Goal: Communication & Community: Connect with others

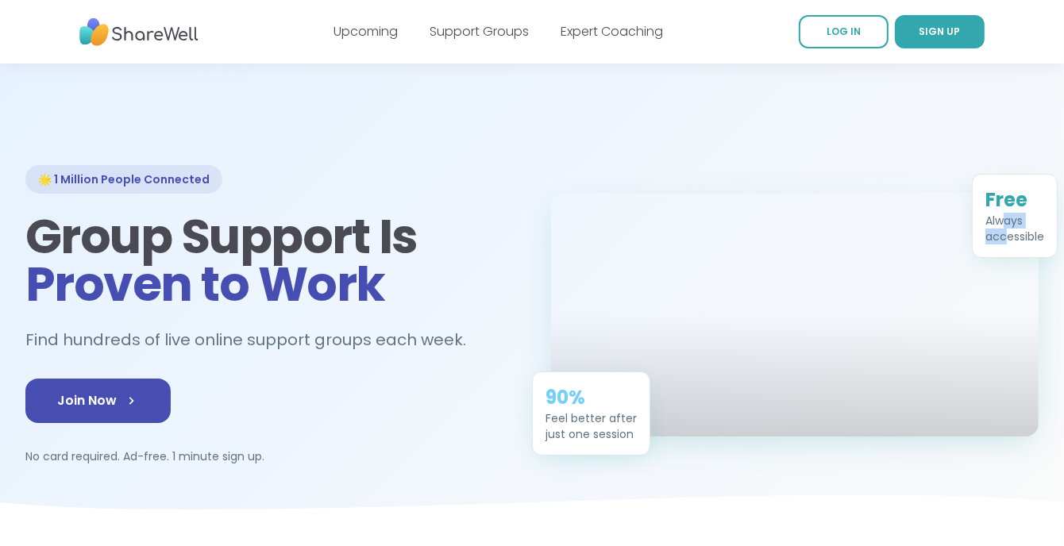
click at [1005, 213] on div "Always accessible" at bounding box center [1015, 229] width 59 height 32
click at [924, 227] on div at bounding box center [795, 315] width 488 height 244
click at [488, 32] on link "Support Groups" at bounding box center [479, 31] width 99 height 18
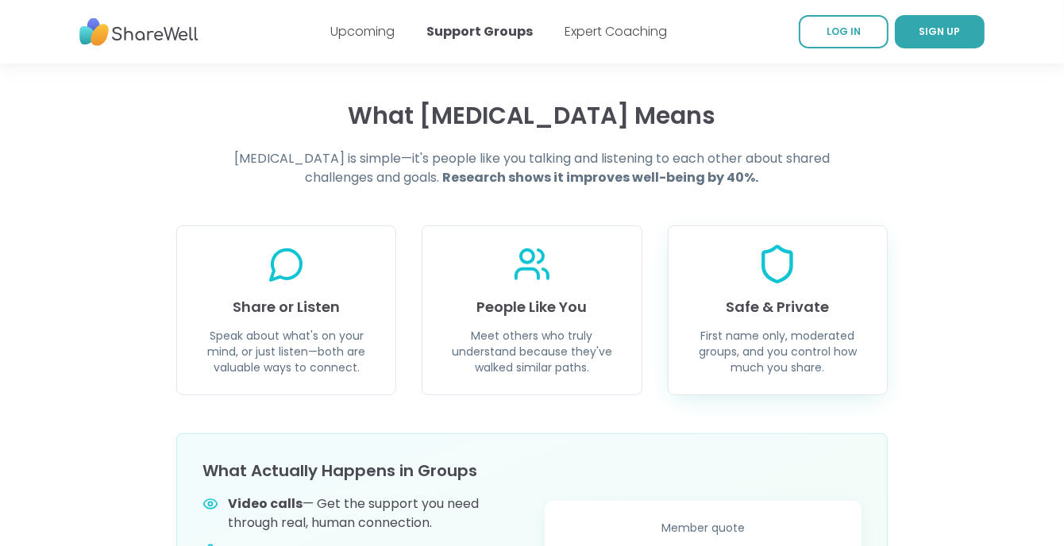
scroll to position [529, 0]
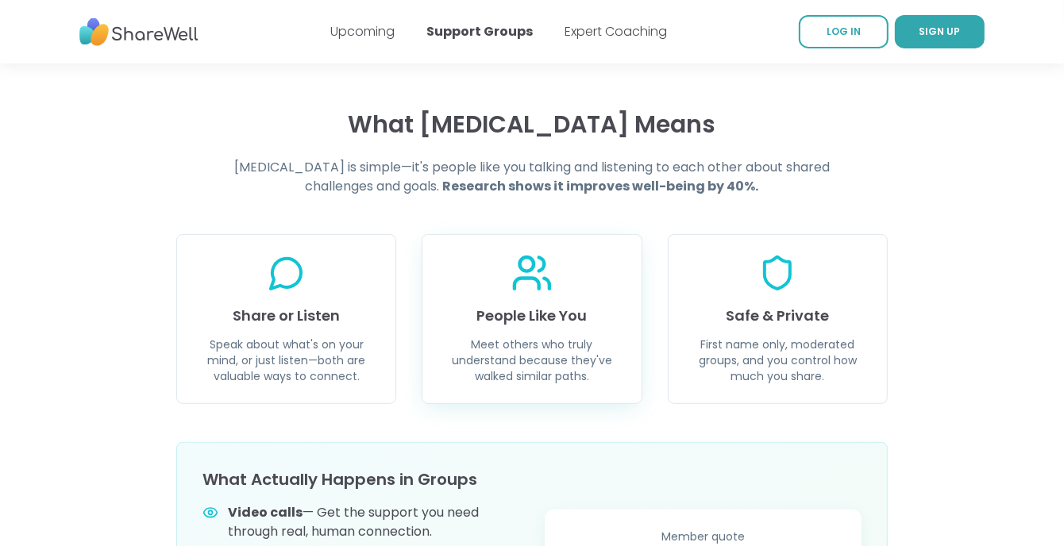
drag, startPoint x: 605, startPoint y: 268, endPoint x: 556, endPoint y: 268, distance: 49.2
drag, startPoint x: 556, startPoint y: 268, endPoint x: 971, endPoint y: 206, distance: 419.1
click at [1035, 209] on div "What Peer Support Means Peer support is simple—it's people like you talking and…" at bounding box center [532, 410] width 1064 height 600
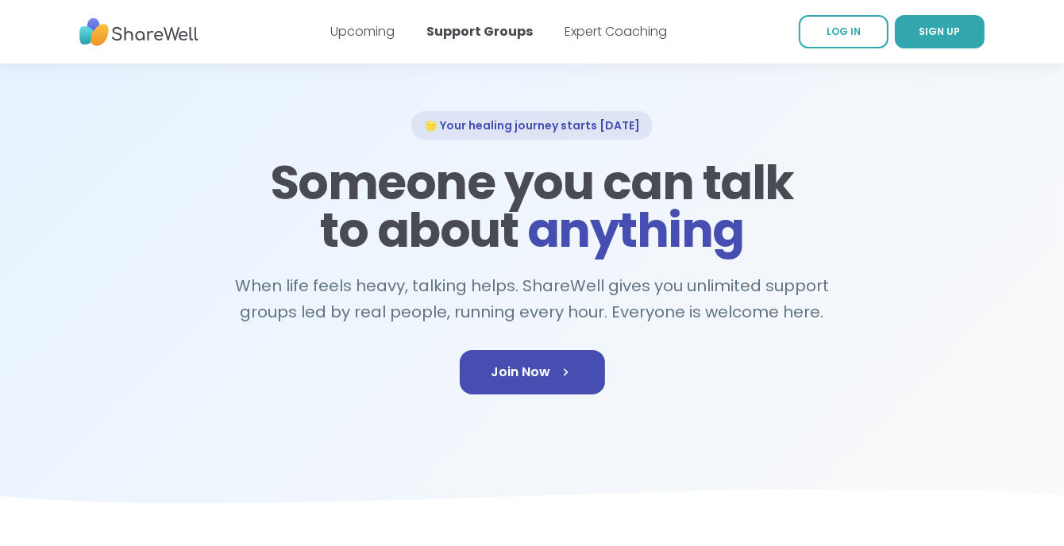
scroll to position [52, 0]
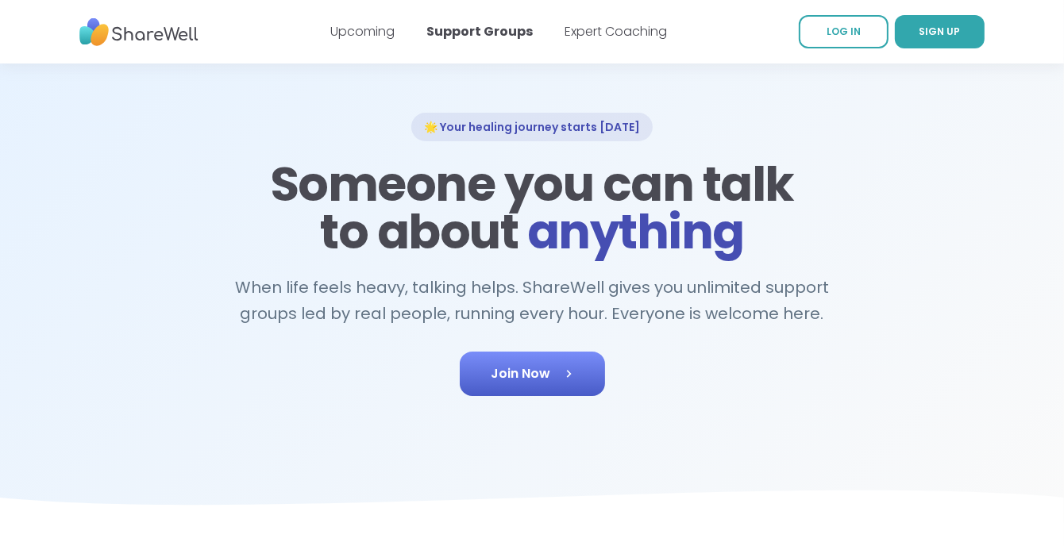
click at [526, 382] on span "Join Now" at bounding box center [533, 374] width 82 height 19
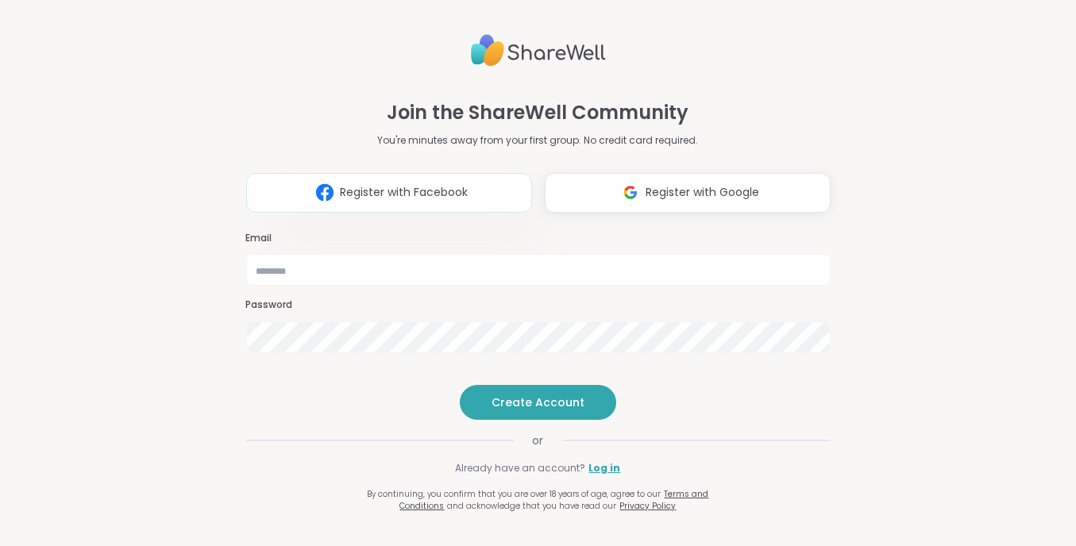
click at [390, 184] on span "Register with Facebook" at bounding box center [404, 192] width 128 height 17
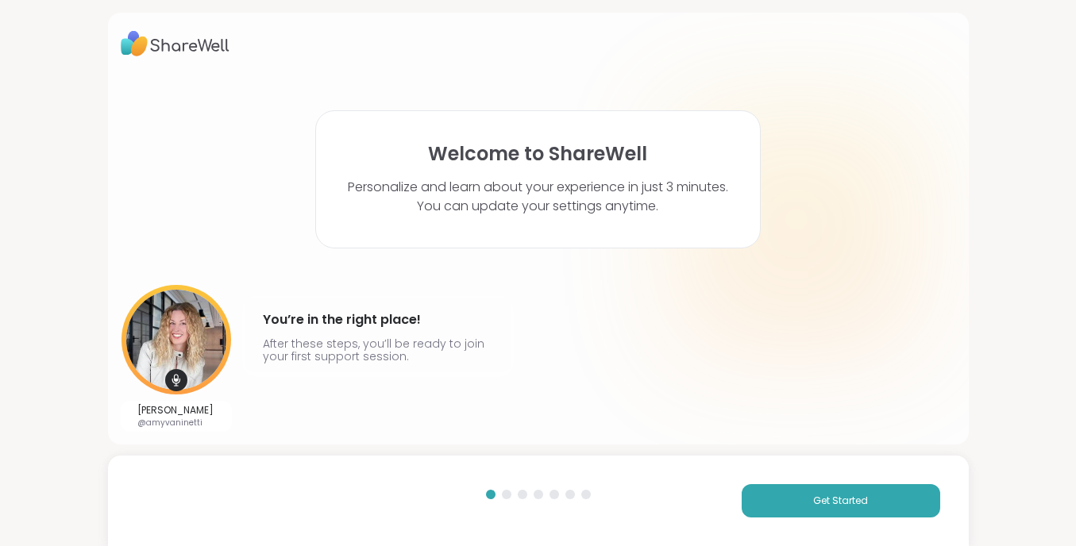
click at [994, 339] on div "Welcome to ShareWell Personalize and learn about your experience in just 3 minu…" at bounding box center [538, 273] width 1076 height 546
click at [816, 496] on span "Get Started" at bounding box center [840, 501] width 55 height 14
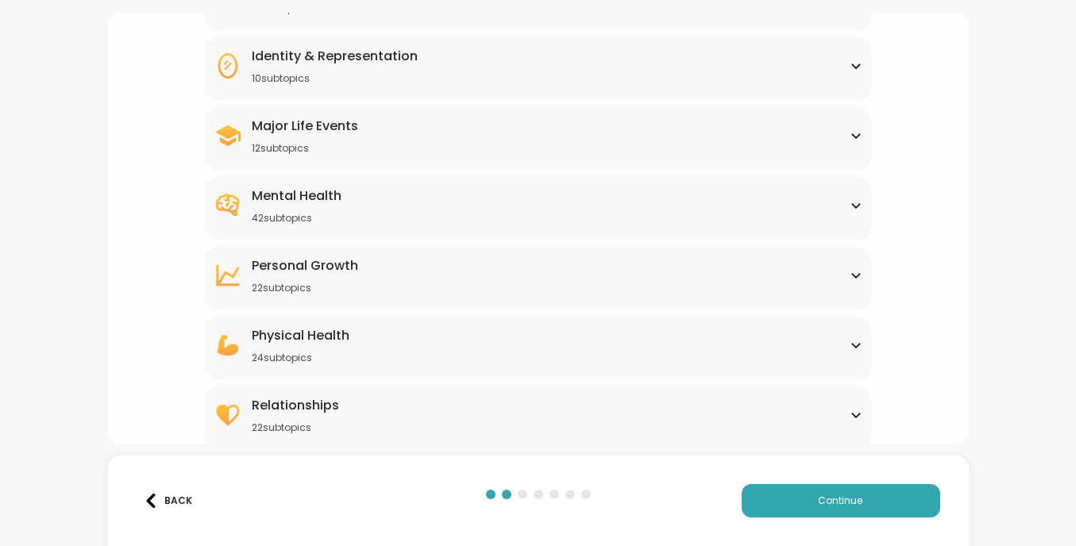
scroll to position [195, 0]
click at [291, 200] on div "Mental Health" at bounding box center [297, 194] width 90 height 19
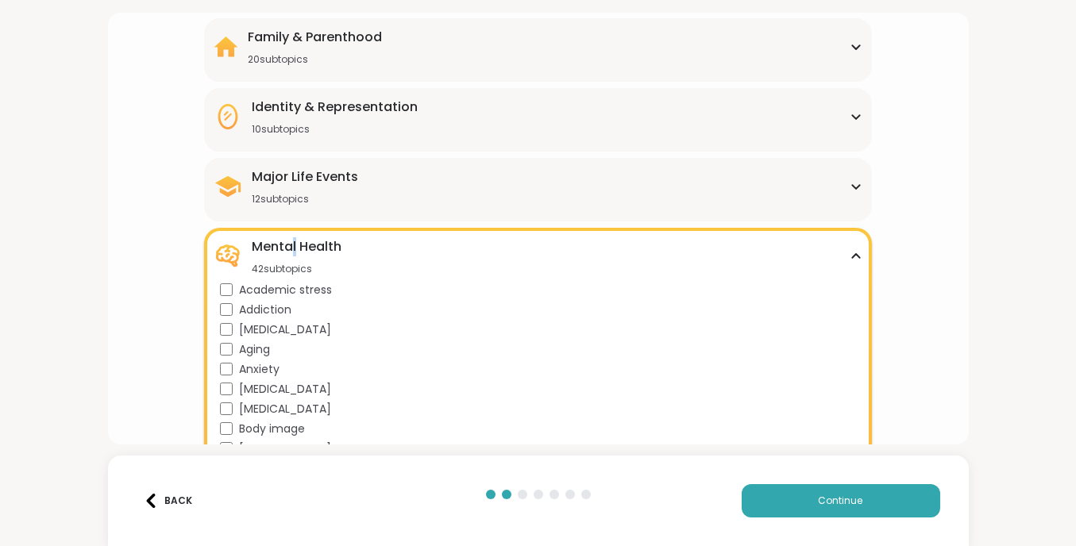
scroll to position [142, 0]
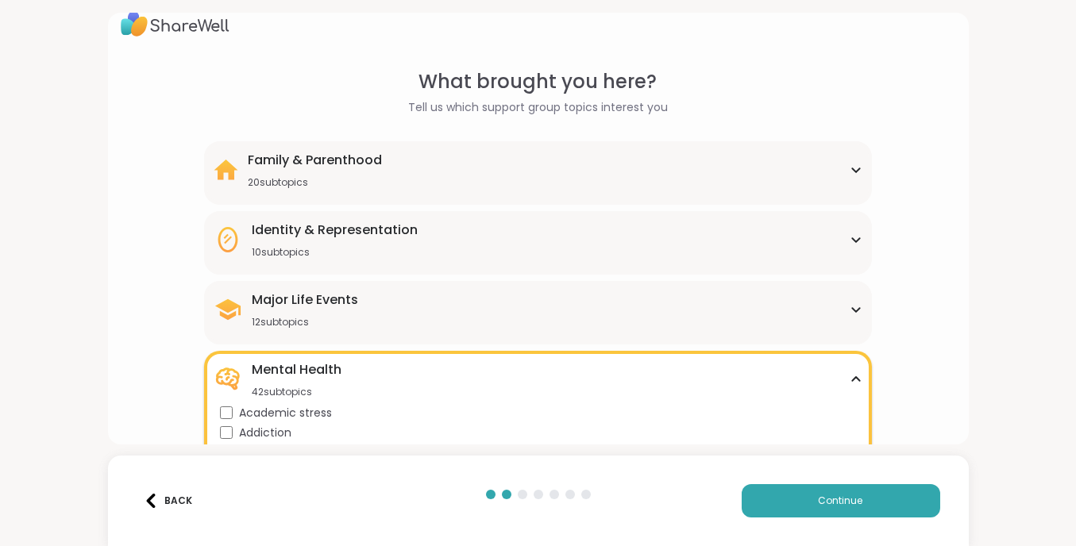
scroll to position [0, 0]
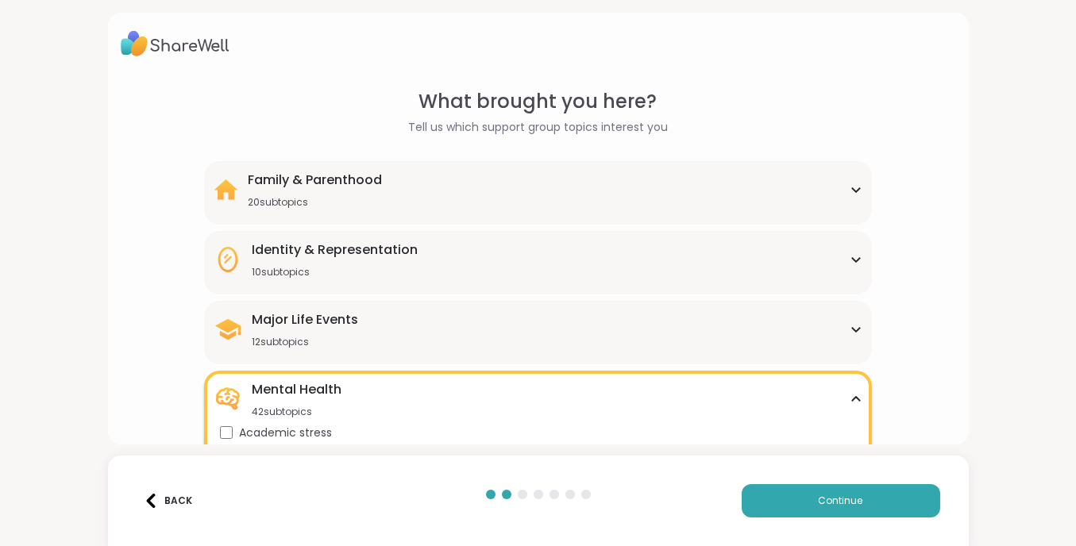
click at [853, 189] on icon at bounding box center [856, 190] width 7 height 4
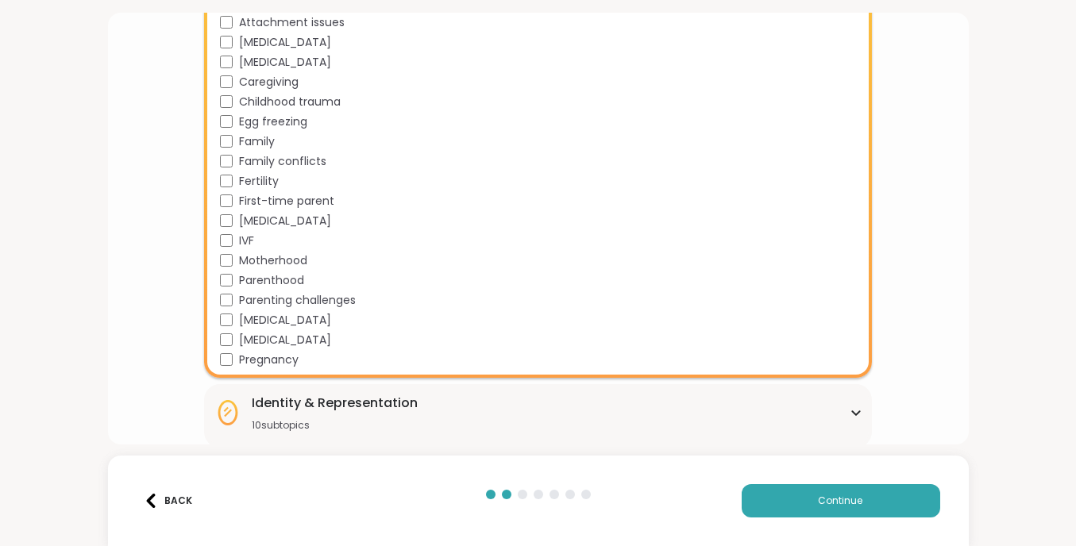
scroll to position [264, 0]
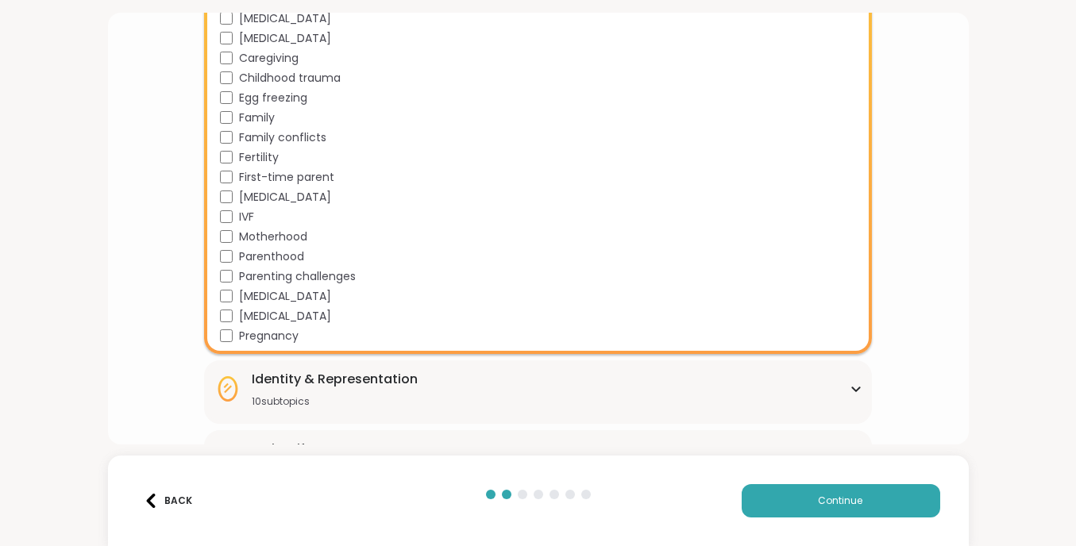
click at [959, 226] on div "What brought you here? Tell us which support group topics interest you Family &…" at bounding box center [538, 273] width 1076 height 546
click at [173, 503] on div "Back" at bounding box center [168, 501] width 48 height 14
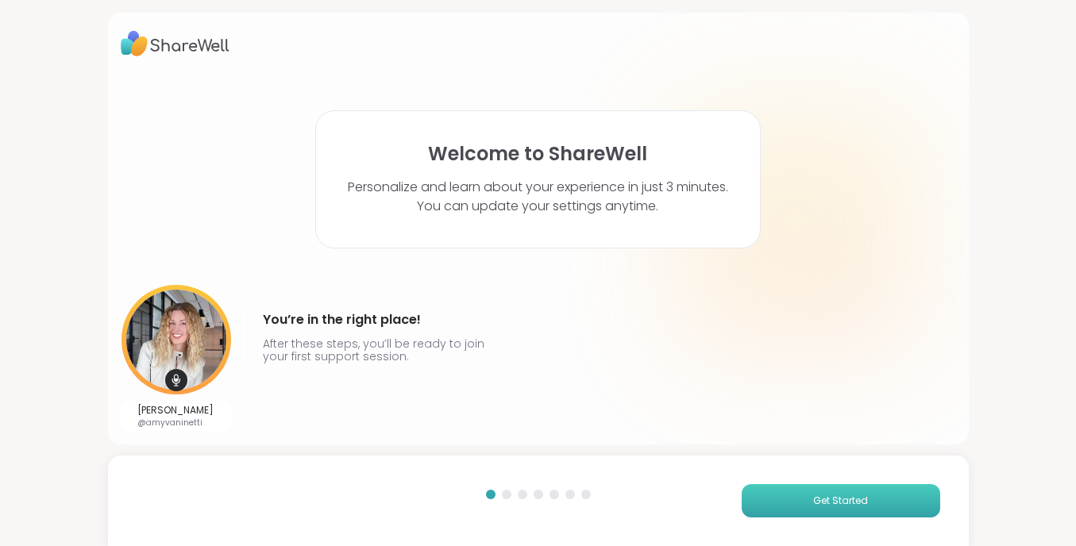
click at [819, 505] on span "Get Started" at bounding box center [840, 501] width 55 height 14
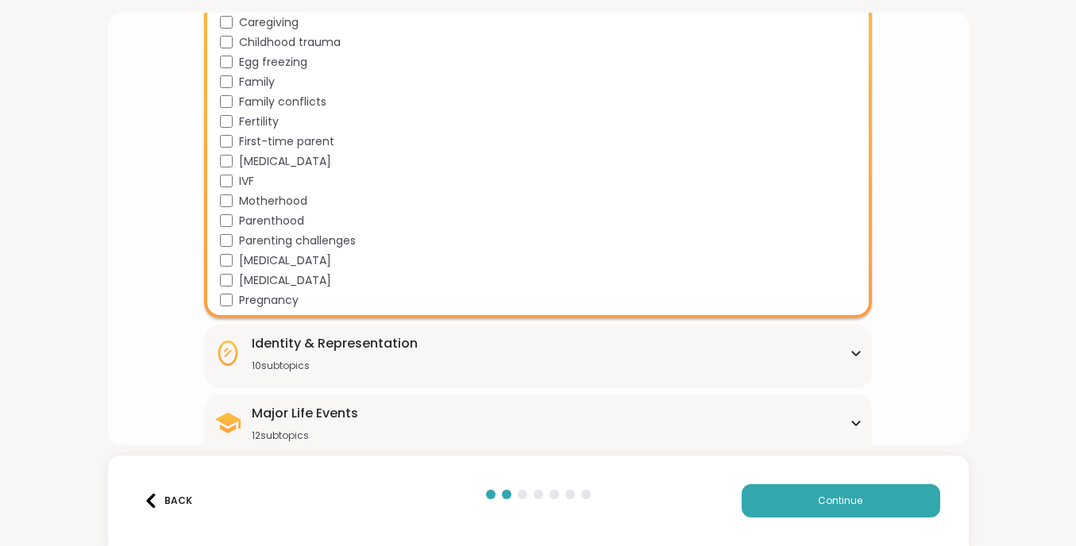
scroll to position [318, 0]
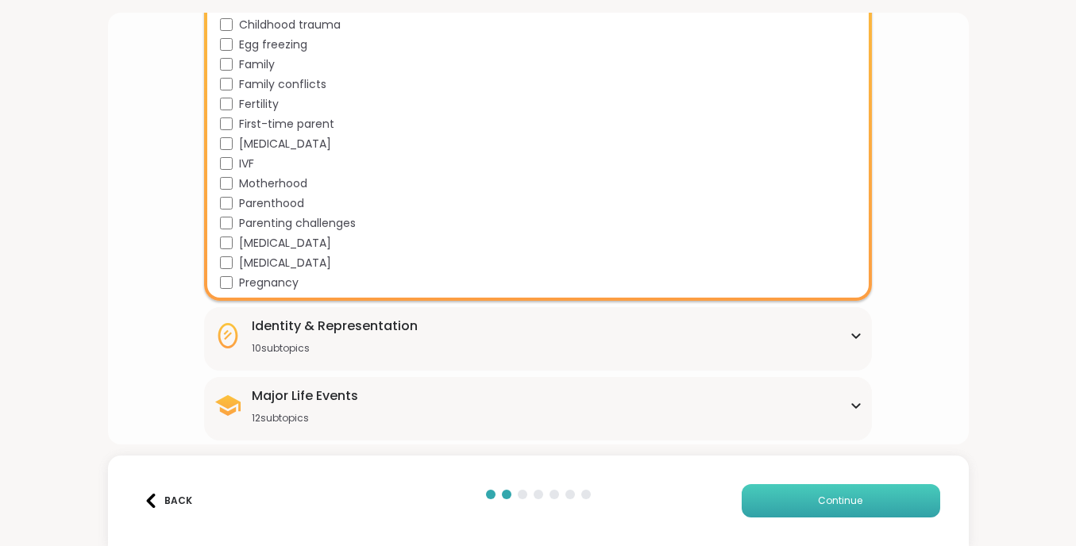
click at [821, 498] on span "Continue" at bounding box center [841, 501] width 44 height 14
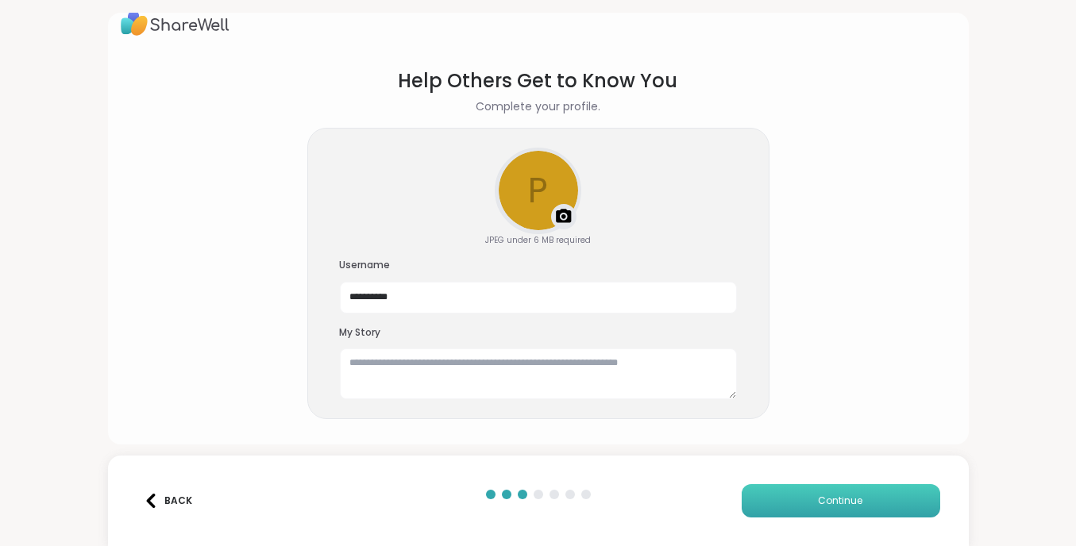
scroll to position [22, 0]
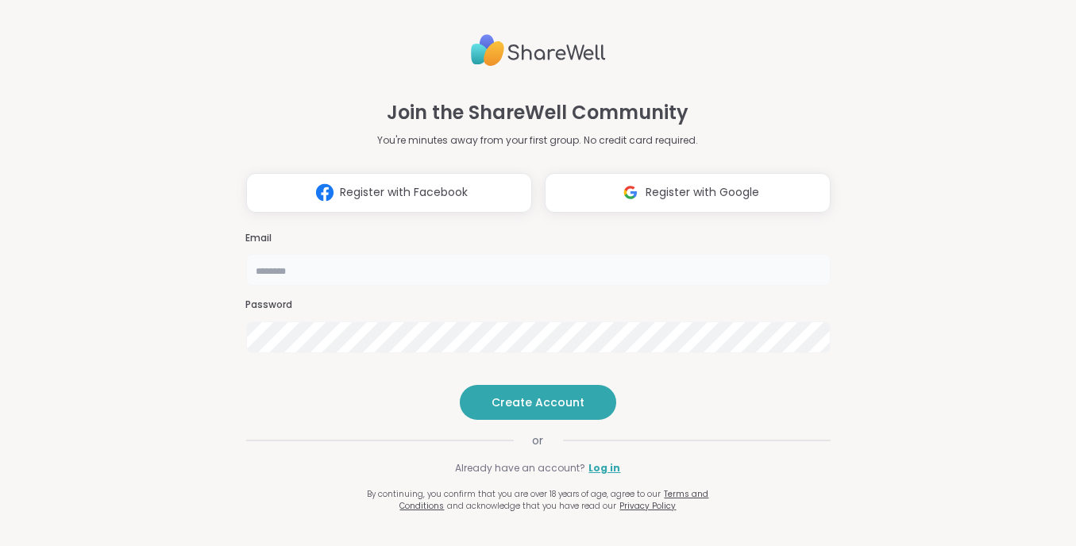
click at [333, 254] on input "email" at bounding box center [538, 270] width 585 height 32
click at [403, 184] on span "Register with Facebook" at bounding box center [404, 192] width 128 height 17
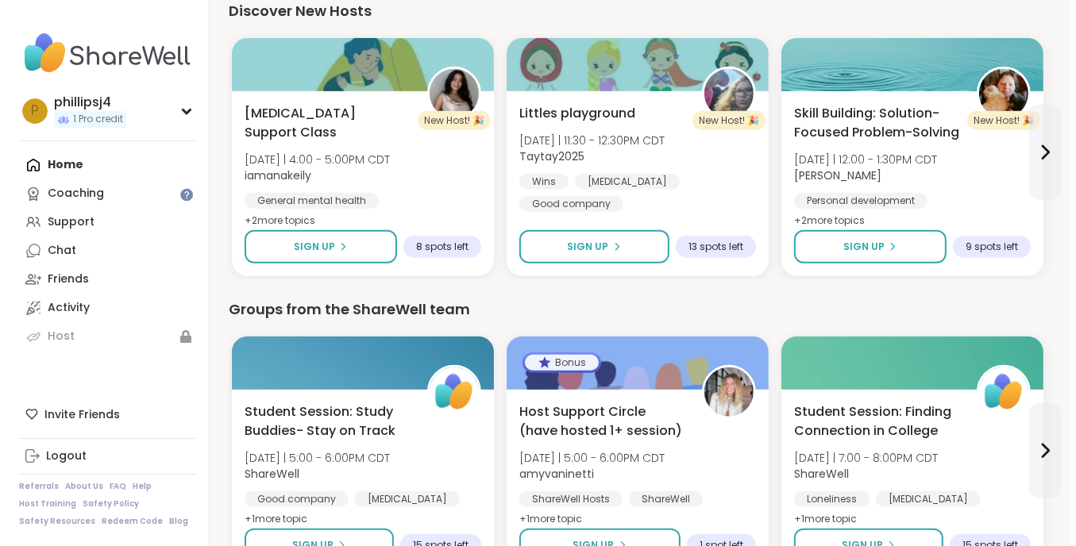
scroll to position [1059, 0]
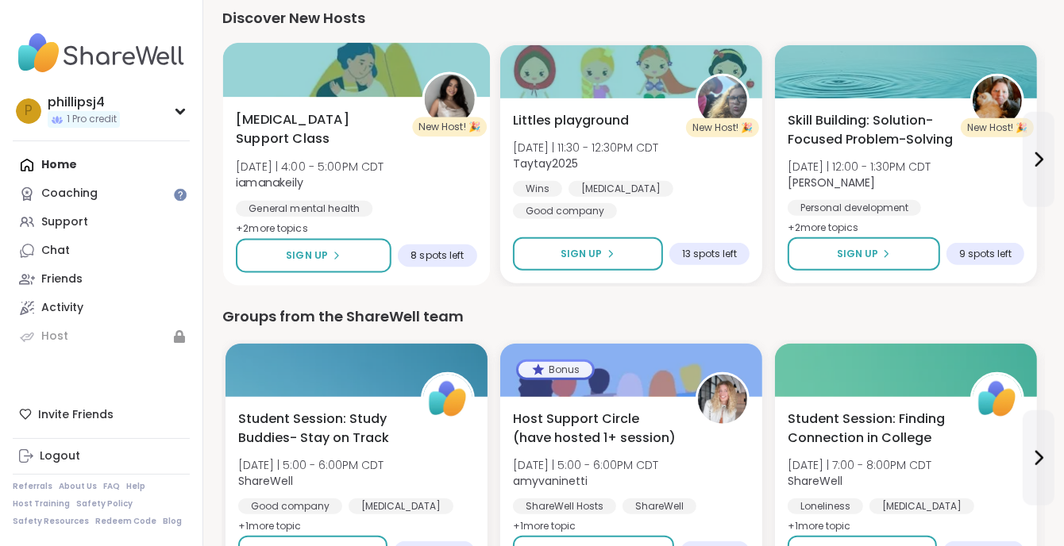
click at [272, 226] on span "+ 2 more topic s" at bounding box center [272, 228] width 72 height 13
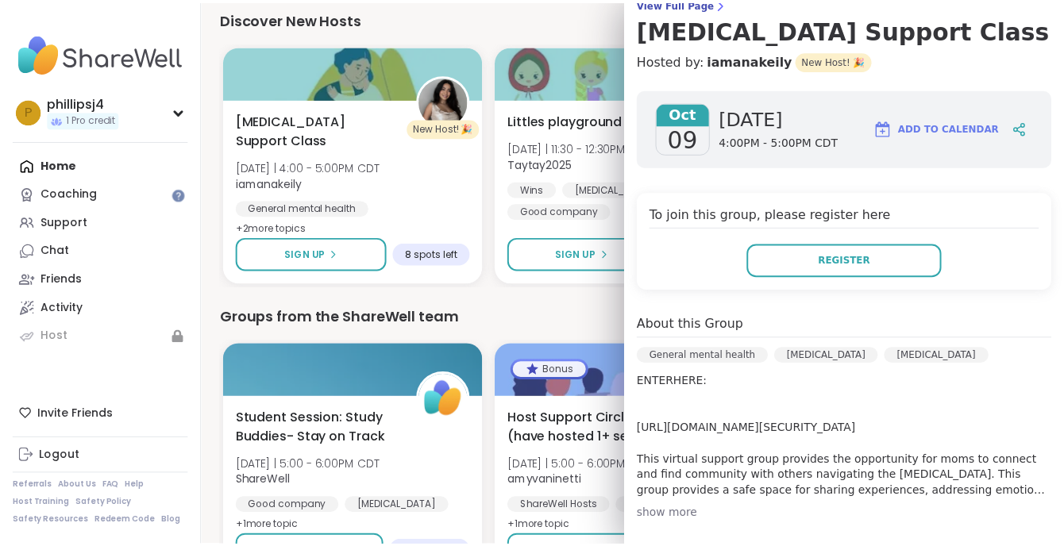
scroll to position [159, 0]
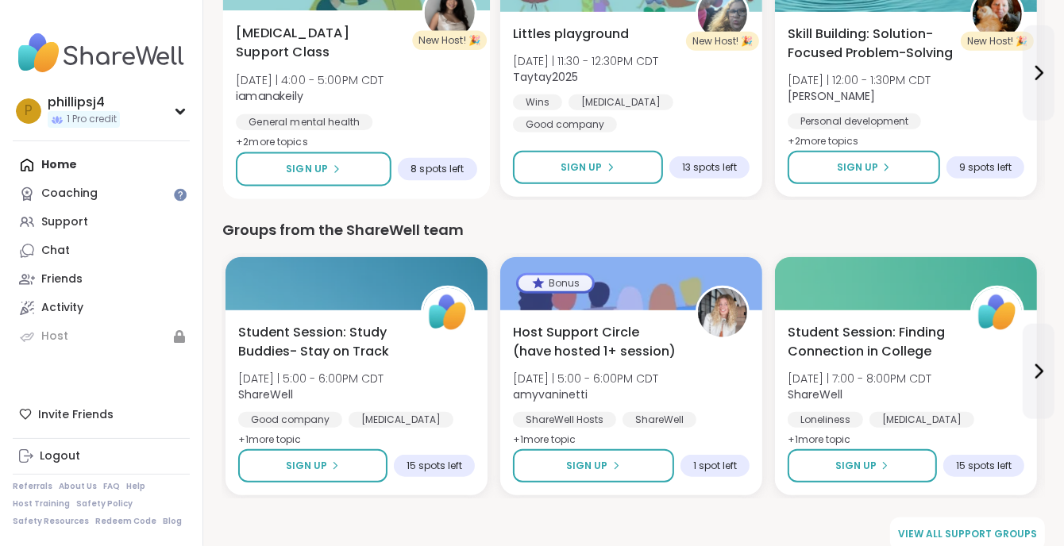
scroll to position [1166, 0]
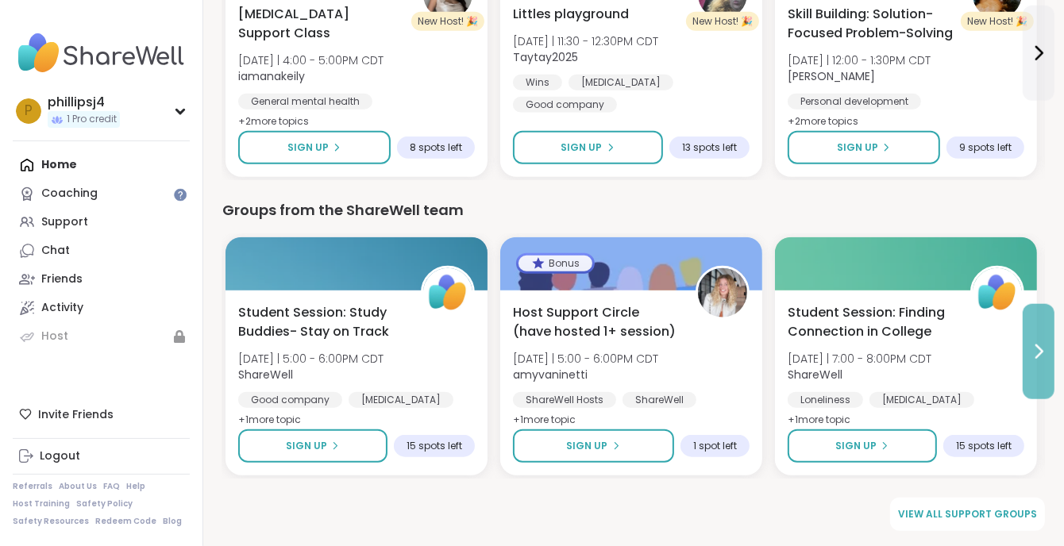
click at [1046, 351] on icon at bounding box center [1038, 351] width 19 height 19
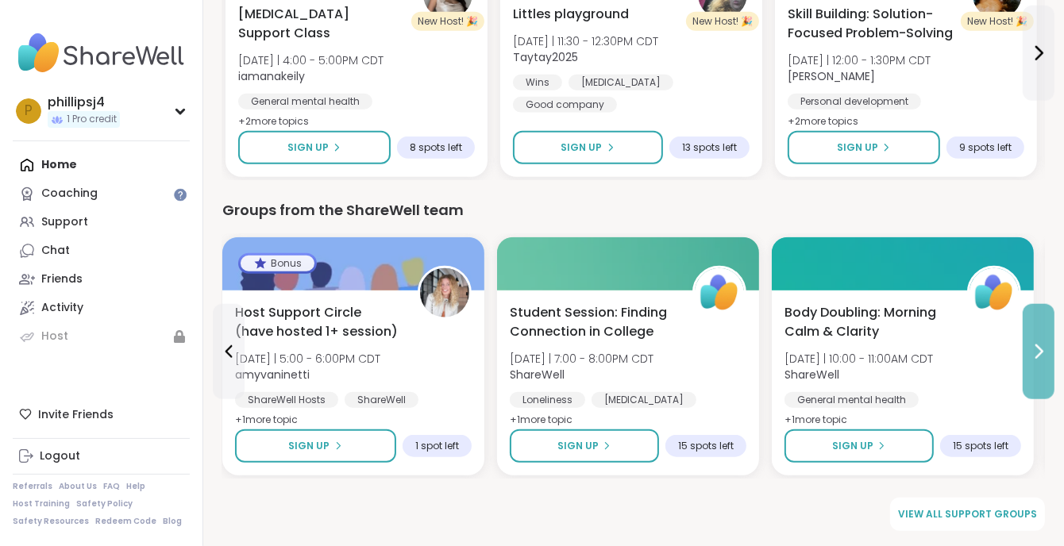
click at [1046, 351] on icon at bounding box center [1038, 351] width 19 height 19
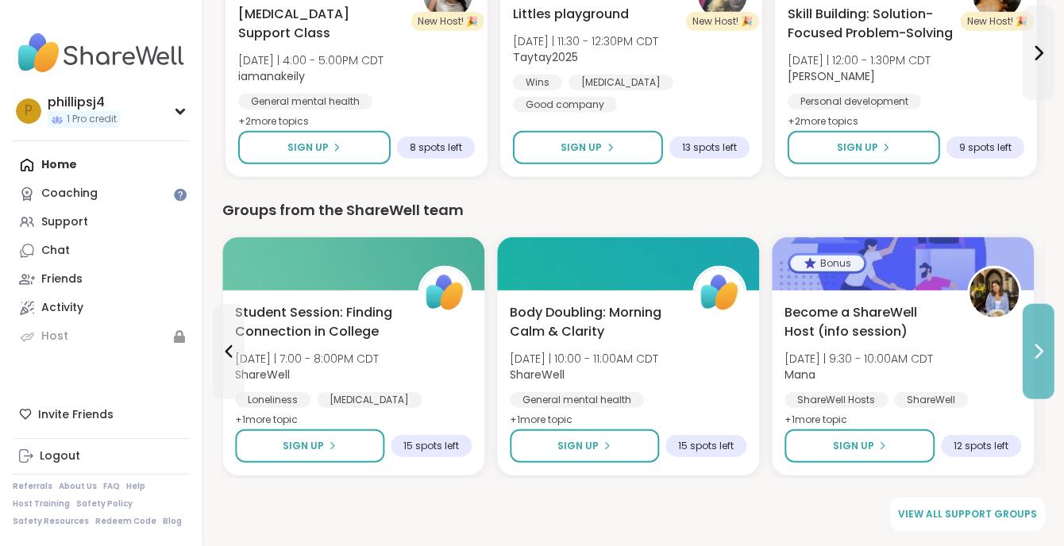
click at [1046, 351] on icon at bounding box center [1038, 351] width 19 height 19
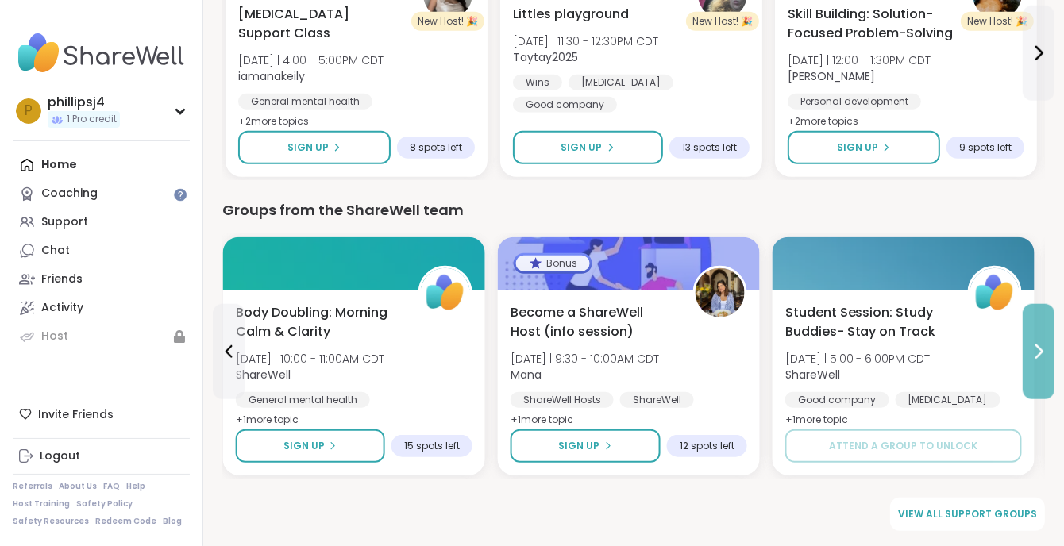
click at [1046, 351] on icon at bounding box center [1038, 351] width 19 height 19
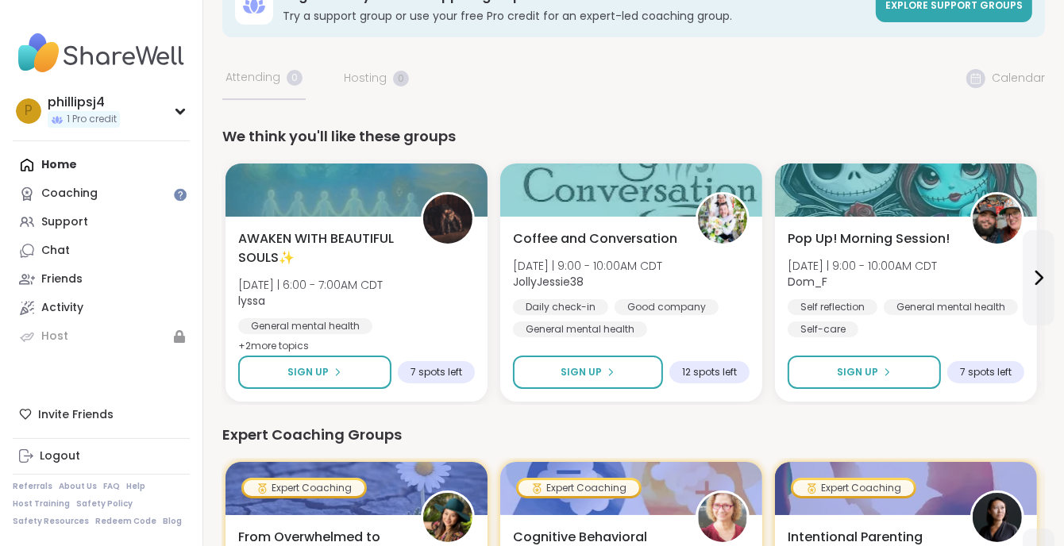
scroll to position [0, 0]
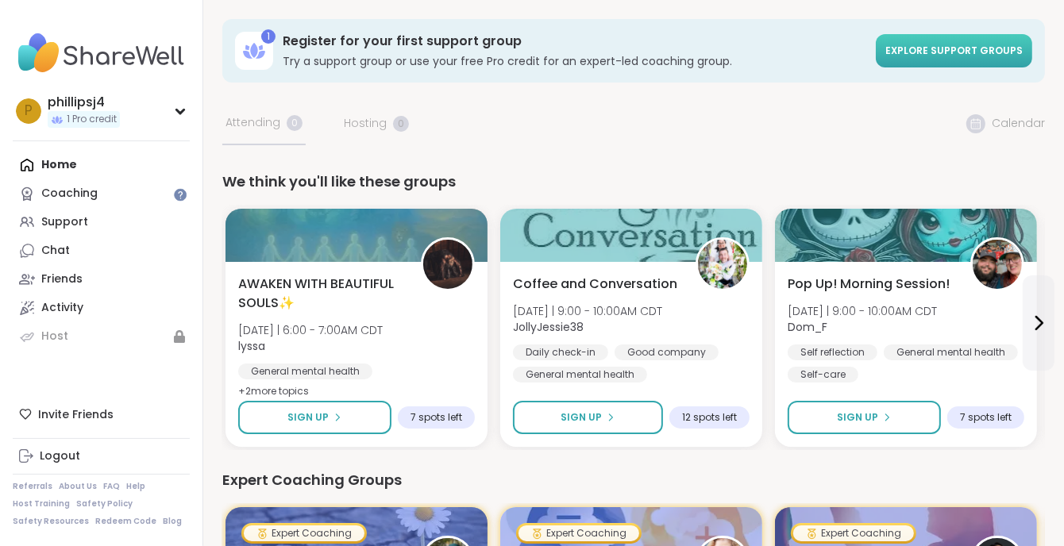
click at [982, 52] on span "Explore support groups" at bounding box center [954, 51] width 137 height 14
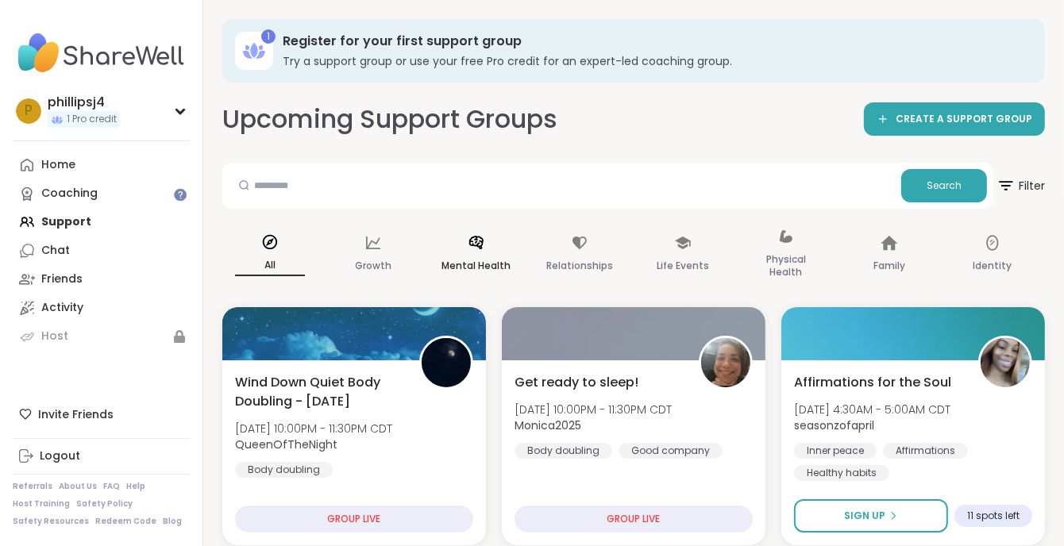
click at [474, 254] on div "Mental Health" at bounding box center [476, 254] width 95 height 79
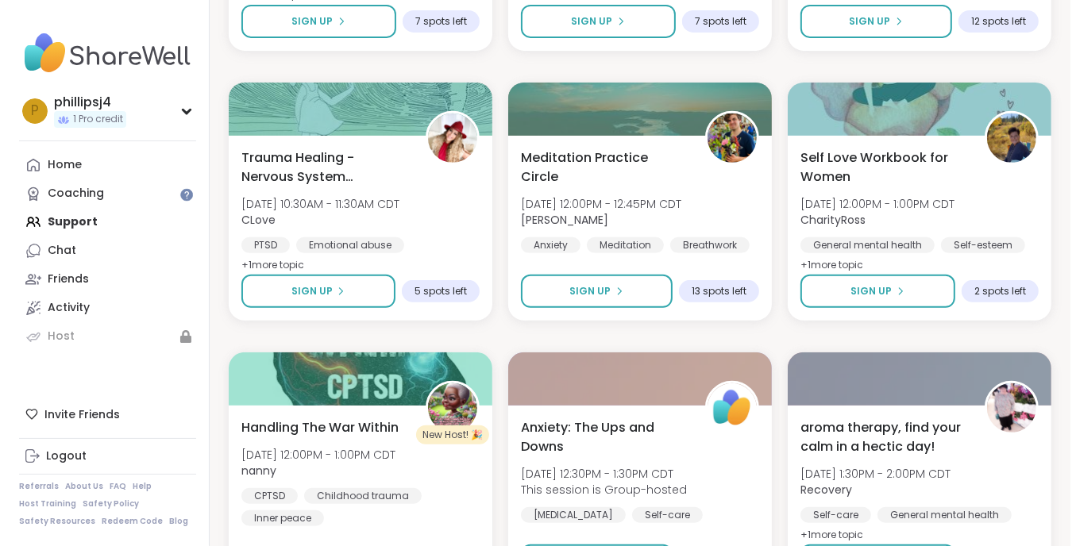
scroll to position [529, 0]
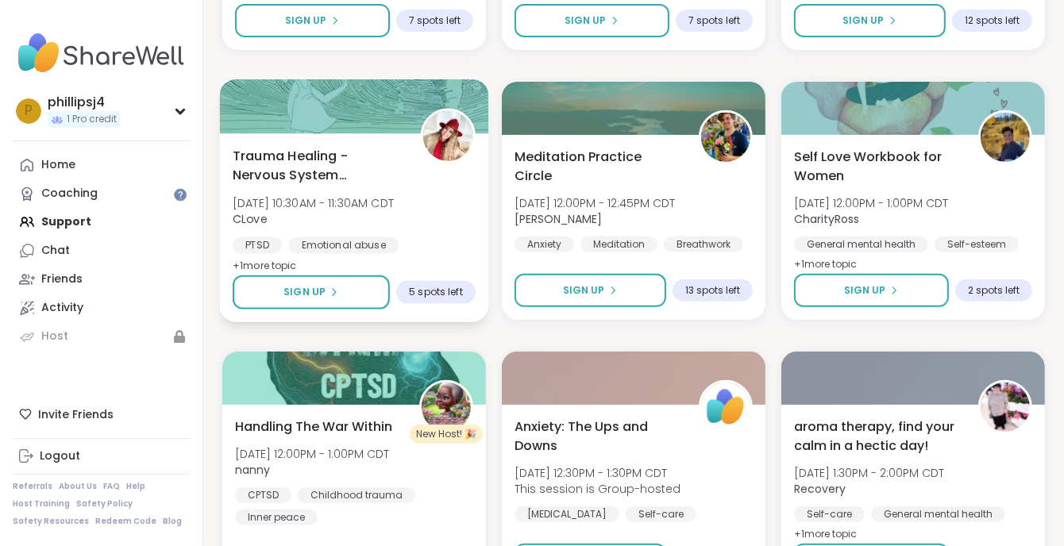
click at [275, 259] on span "+ 1 more topic" at bounding box center [265, 265] width 64 height 13
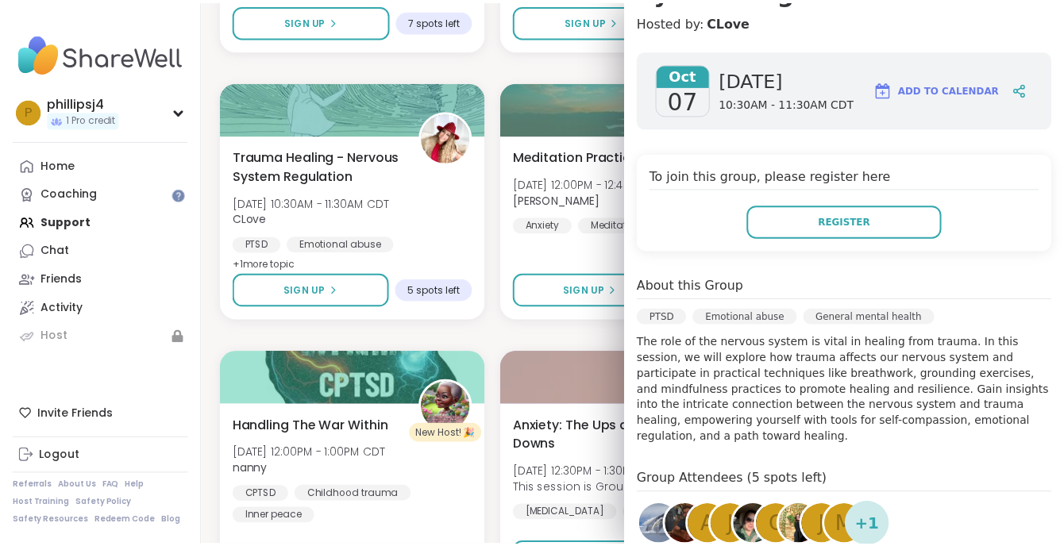
scroll to position [211, 0]
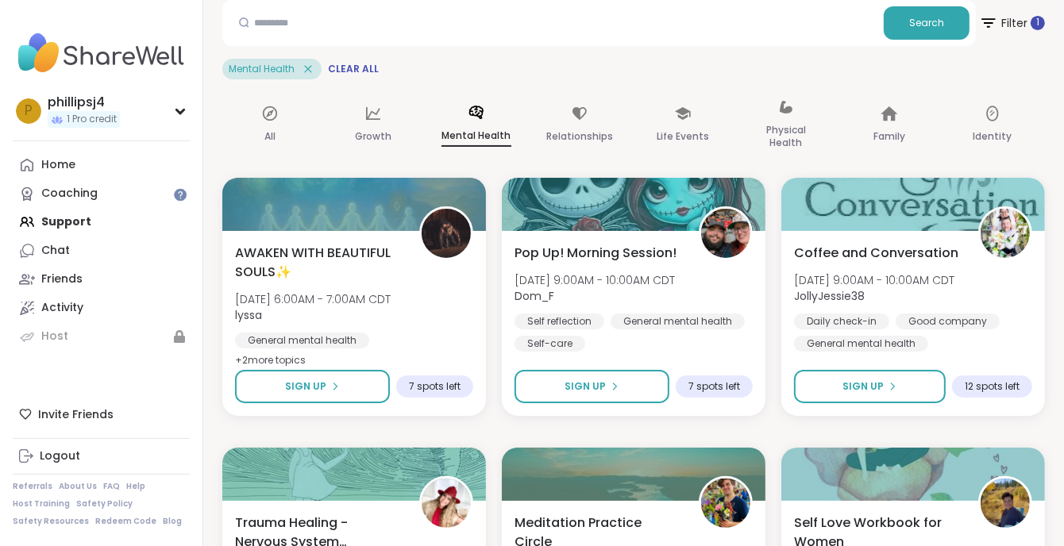
scroll to position [0, 0]
